Goal: Task Accomplishment & Management: Use online tool/utility

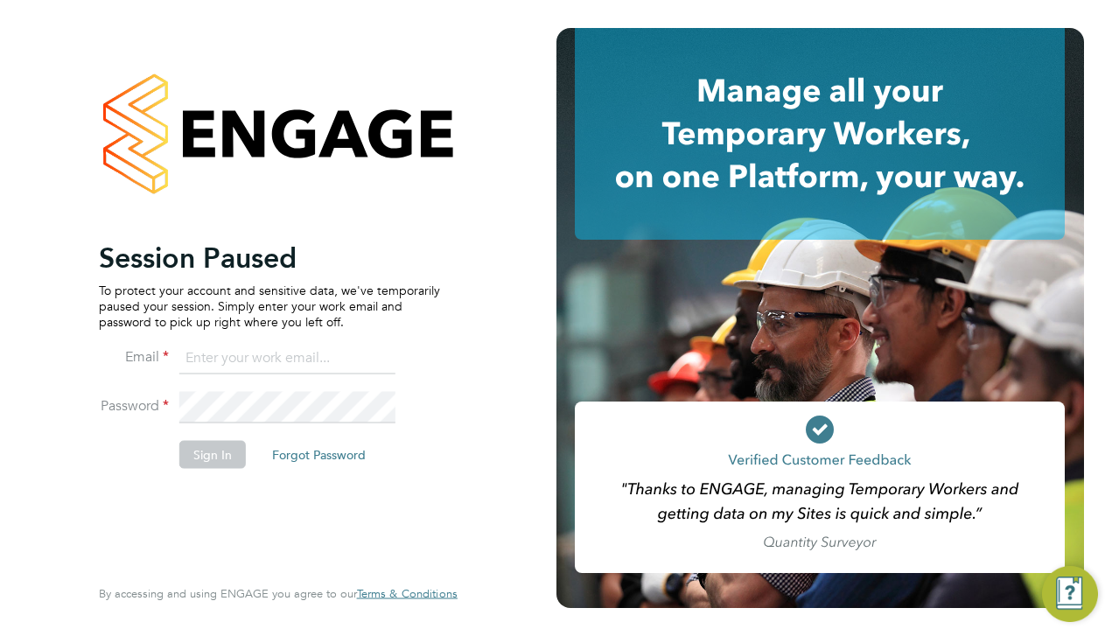
type input "matt@ivyresourcegroup.com"
click at [213, 452] on button "Sign In" at bounding box center [212, 454] width 66 height 28
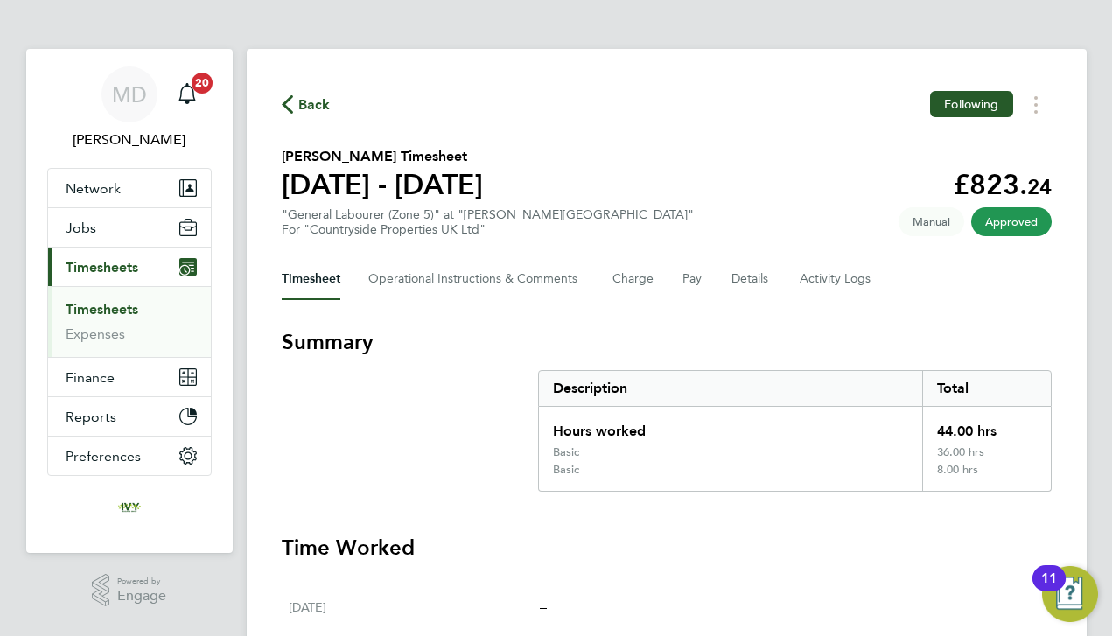
click at [122, 308] on link "Timesheets" at bounding box center [102, 309] width 73 height 17
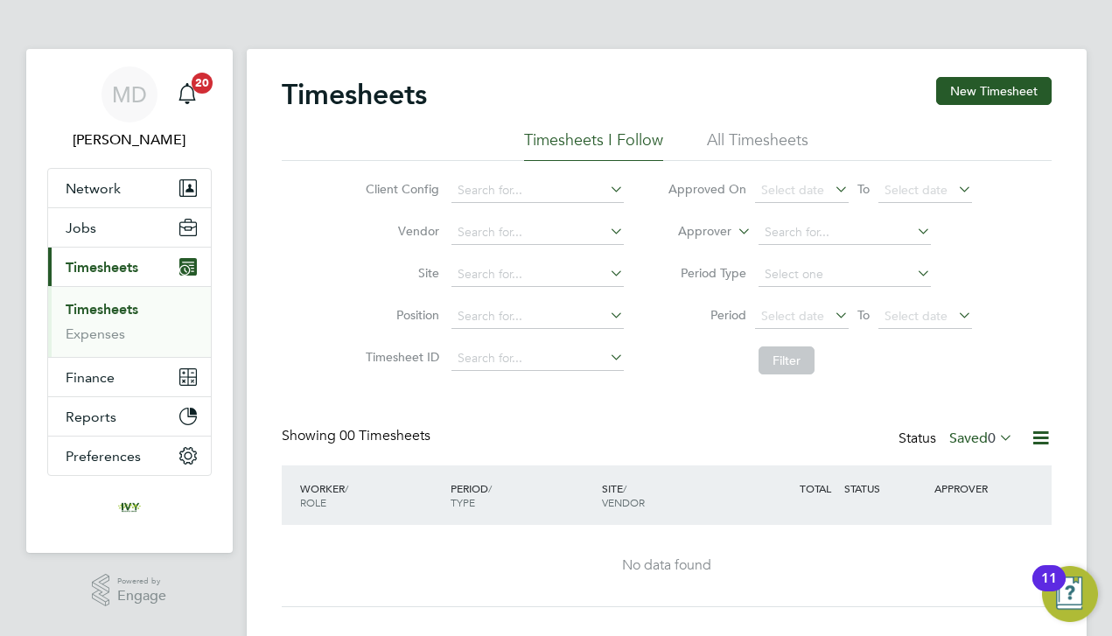
click at [779, 143] on li "All Timesheets" at bounding box center [757, 144] width 101 height 31
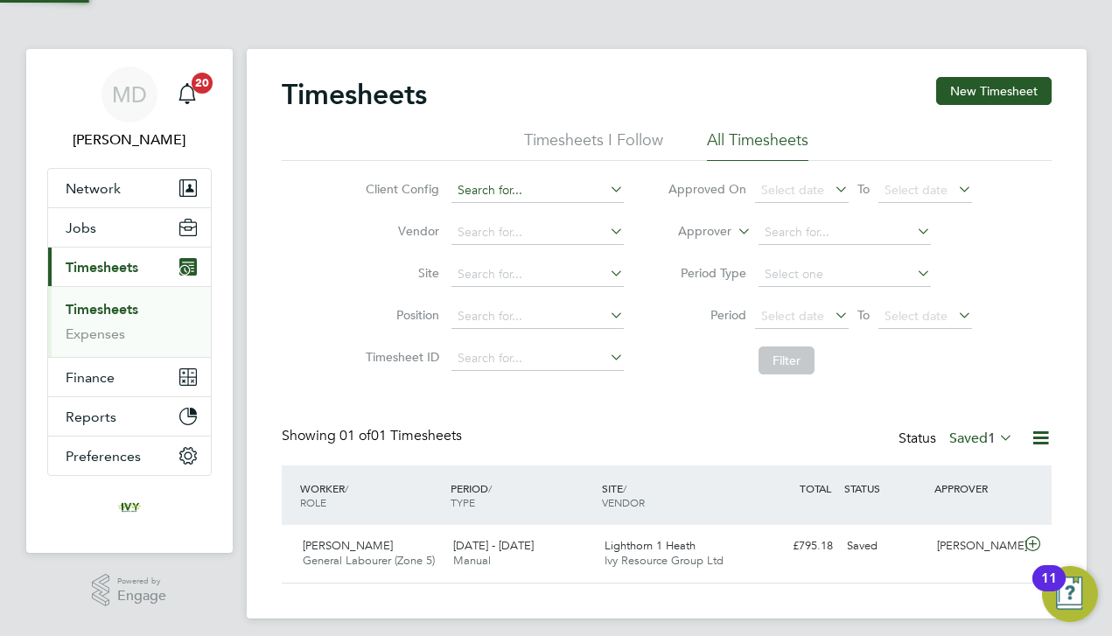
scroll to position [43, 152]
click at [957, 443] on label "Saved 1" at bounding box center [981, 438] width 64 height 17
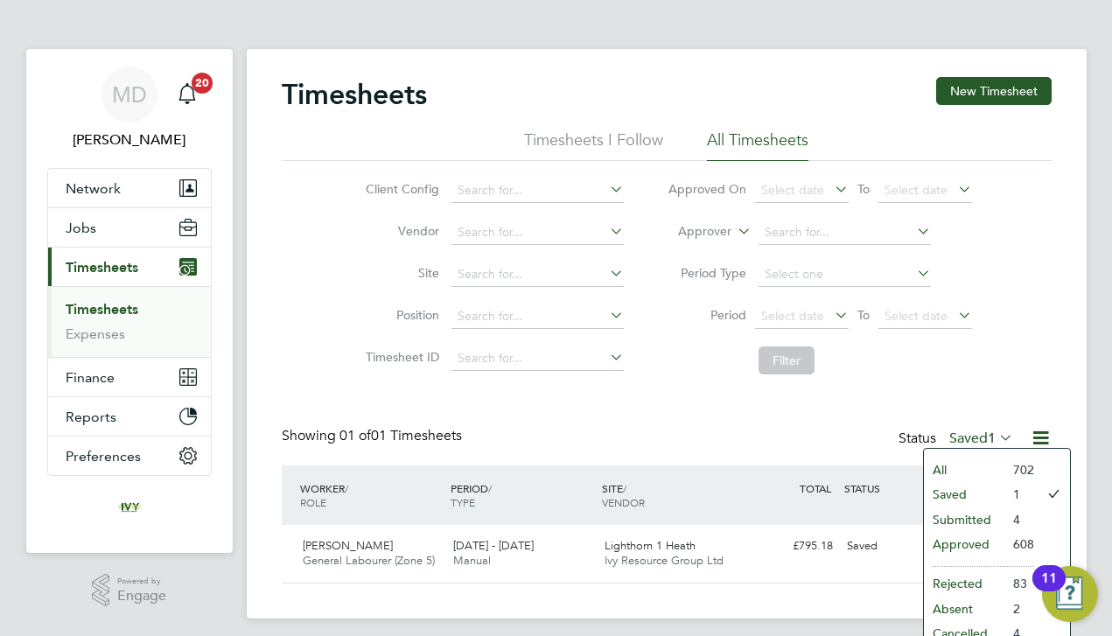
click at [952, 459] on li "All" at bounding box center [964, 470] width 80 height 24
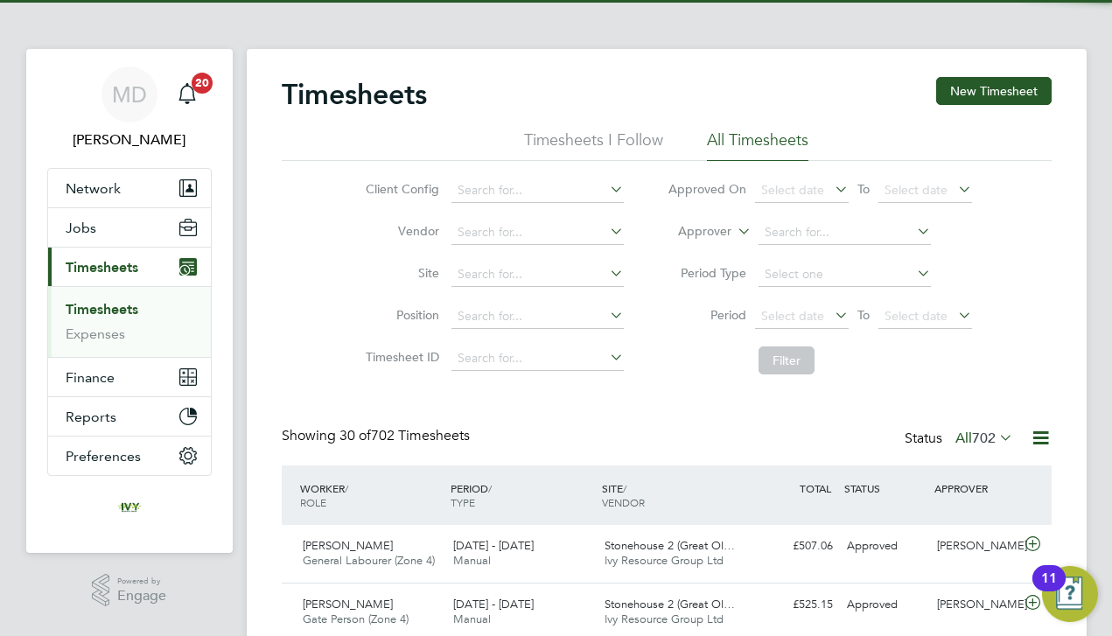
scroll to position [0, 0]
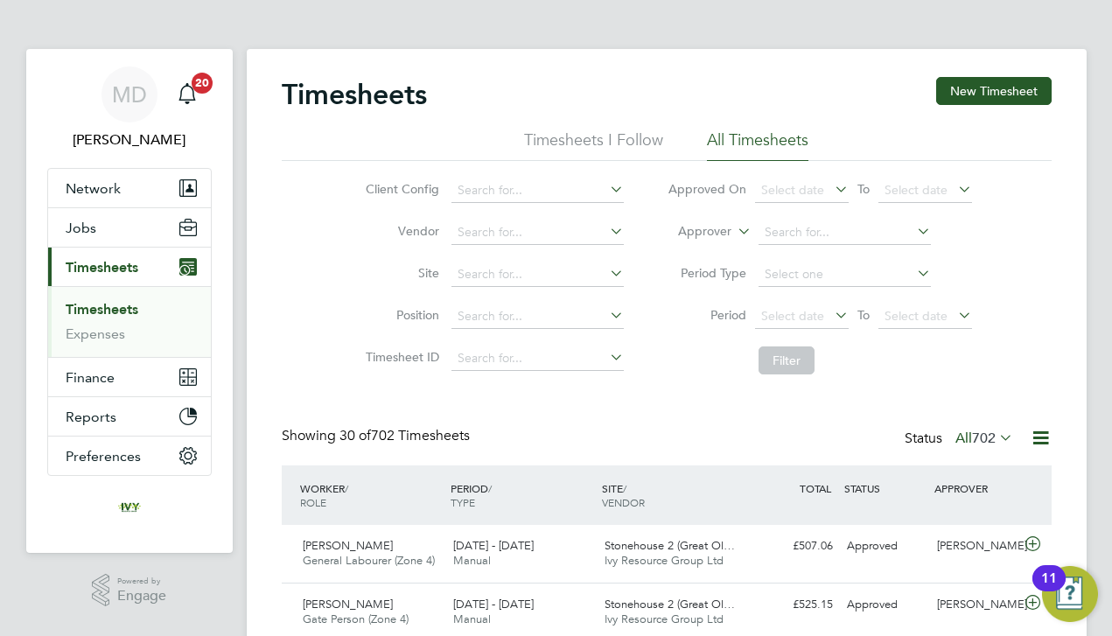
click at [331, 300] on div "Client Config Vendor Site Position Timesheet ID Approved On Select date To Sele…" at bounding box center [667, 272] width 770 height 222
click at [585, 135] on li "Timesheets I Follow" at bounding box center [593, 144] width 139 height 31
click at [752, 135] on li "All Timesheets" at bounding box center [757, 144] width 101 height 31
click at [493, 271] on input at bounding box center [537, 274] width 172 height 24
click at [497, 313] on li "[PERSON_NAME] 1 HA" at bounding box center [575, 323] width 248 height 24
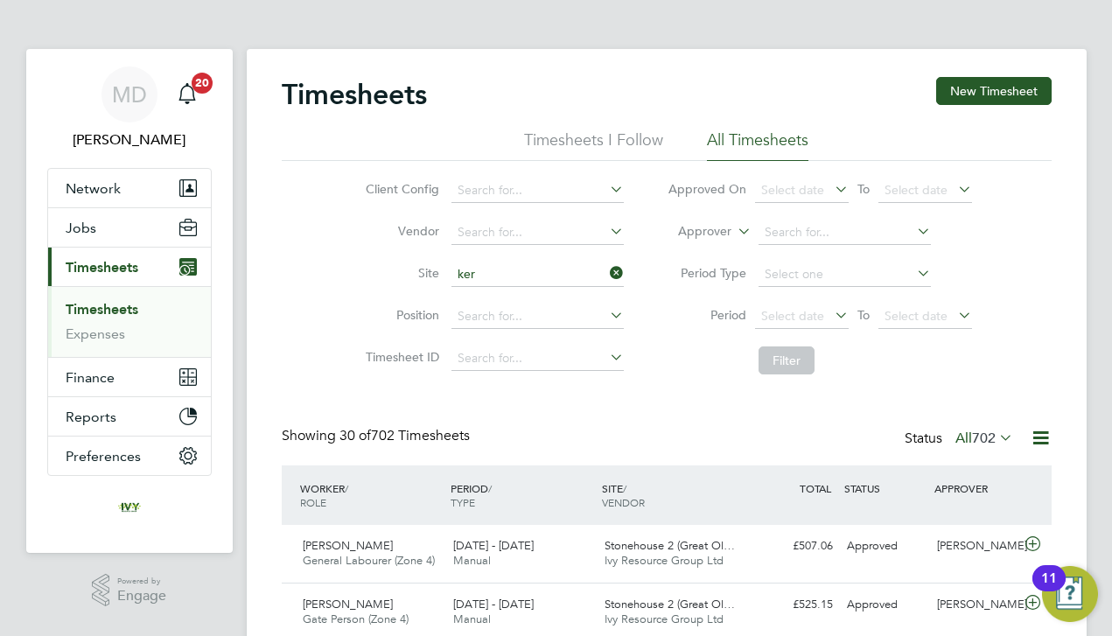
type input "Keresley 1 HA"
click at [796, 366] on button "Filter" at bounding box center [786, 360] width 56 height 28
